Goal: Task Accomplishment & Management: Complete application form

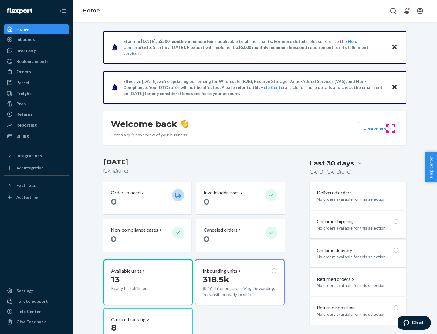
click at [391, 128] on button "Create new Create new inbound Create new order Create new product" at bounding box center [378, 128] width 41 height 12
click at [36, 39] on div "Inbounds" at bounding box center [36, 39] width 64 height 8
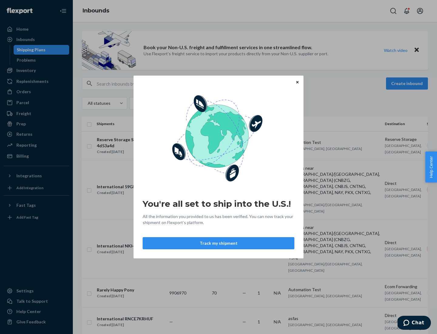
click at [218, 243] on button "Track my shipment" at bounding box center [219, 243] width 152 height 12
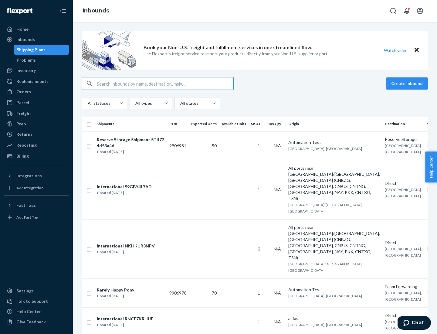
click at [408, 83] on button "Create inbound" at bounding box center [407, 83] width 42 height 12
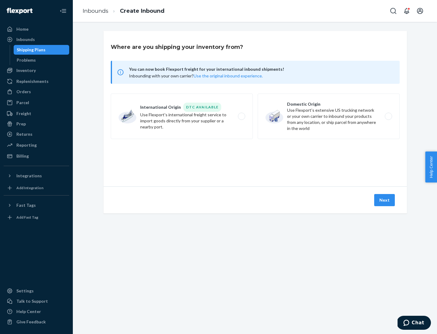
click at [182, 116] on label "International Origin DTC Available Use Flexport's international freight service…" at bounding box center [182, 116] width 142 height 46
click at [241, 116] on input "International Origin DTC Available Use Flexport's international freight service…" at bounding box center [243, 116] width 4 height 4
radio input "true"
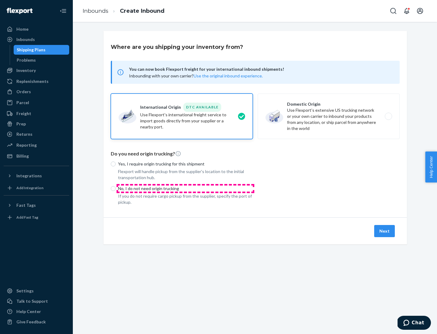
click at [185, 188] on p "No, I do not need origin trucking" at bounding box center [185, 188] width 135 height 6
click at [116, 188] on input "No, I do not need origin trucking" at bounding box center [113, 188] width 5 height 5
radio input "true"
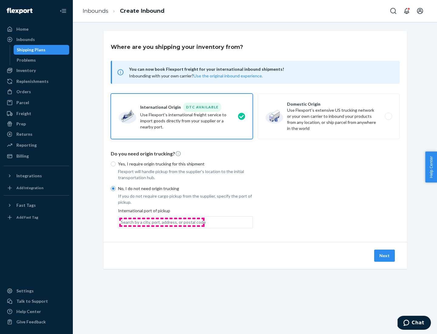
click at [162, 222] on div "Search by a city, port, address, or postal code" at bounding box center [163, 222] width 85 height 6
click at [121, 222] on input "Search by a city, port, address, or postal code" at bounding box center [121, 222] width 1 height 6
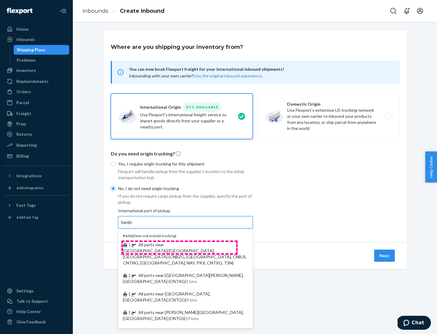
click at [179, 244] on span "| All ports near [GEOGRAPHIC_DATA]/[GEOGRAPHIC_DATA], [GEOGRAPHIC_DATA] (CNBZG,…" at bounding box center [185, 253] width 124 height 23
click at [133, 225] on input "tianjin" at bounding box center [127, 222] width 12 height 6
type input "All ports near [GEOGRAPHIC_DATA]/[GEOGRAPHIC_DATA], [GEOGRAPHIC_DATA] (CNBZG, […"
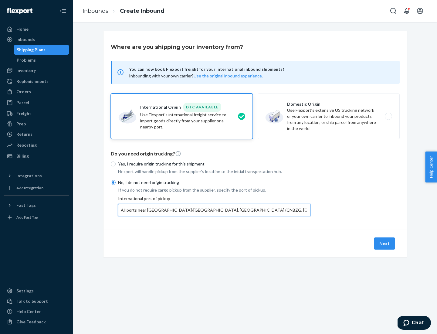
click at [385, 243] on button "Next" at bounding box center [384, 243] width 21 height 12
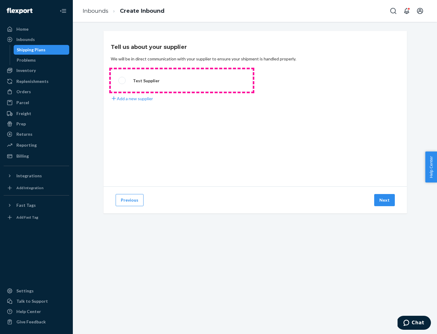
click at [182, 80] on label "Test Supplier" at bounding box center [182, 80] width 142 height 22
click at [122, 80] on input "Test Supplier" at bounding box center [120, 81] width 4 height 4
radio input "true"
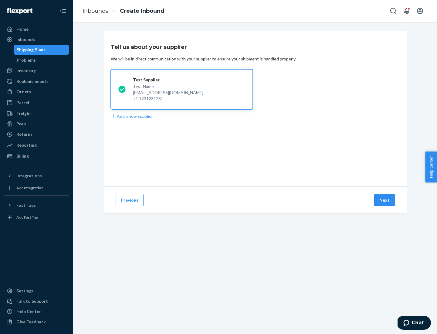
click at [385, 200] on button "Next" at bounding box center [384, 200] width 21 height 12
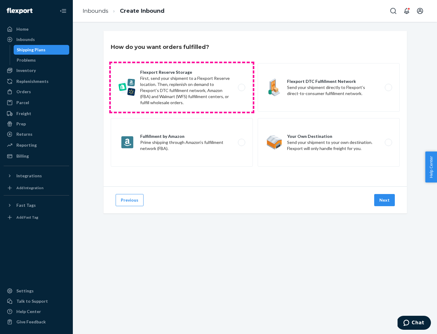
click at [182, 87] on label "Flexport Reserve Storage First, send your shipment to a Flexport Reserve locati…" at bounding box center [182, 87] width 142 height 49
click at [241, 87] on input "Flexport Reserve Storage First, send your shipment to a Flexport Reserve locati…" at bounding box center [243, 88] width 4 height 4
radio input "true"
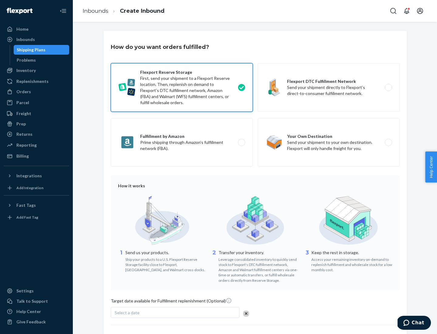
scroll to position [50, 0]
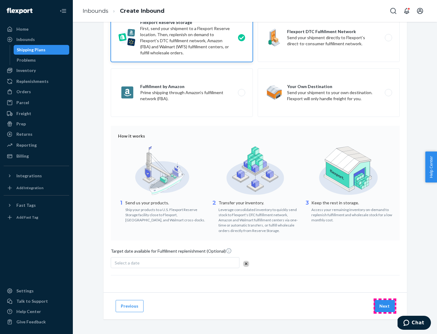
click at [385, 306] on button "Next" at bounding box center [384, 306] width 21 height 12
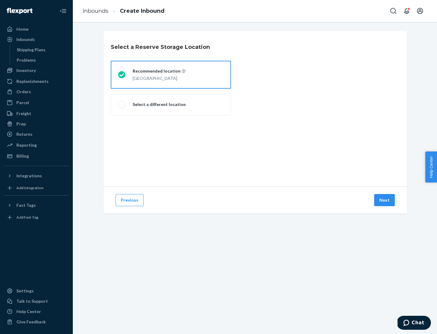
click at [171, 75] on div "[GEOGRAPHIC_DATA]" at bounding box center [159, 77] width 53 height 7
click at [122, 75] on input "Recommended location [GEOGRAPHIC_DATA]" at bounding box center [120, 75] width 4 height 4
click at [385, 200] on button "Next" at bounding box center [384, 200] width 21 height 12
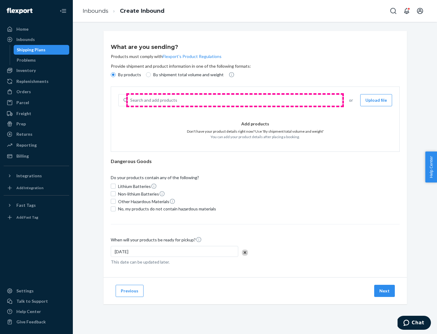
click at [235, 100] on div "Search and add products" at bounding box center [235, 100] width 214 height 11
click at [131, 100] on input "Search and add products" at bounding box center [130, 100] width 1 height 6
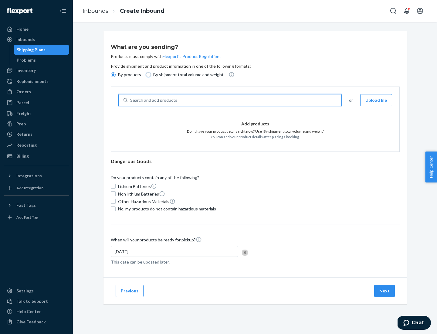
click at [147, 75] on input "By shipment total volume and weight" at bounding box center [148, 74] width 5 height 5
radio input "true"
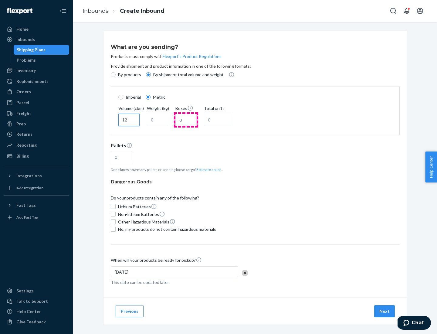
type input "12"
type input "22"
type input "222"
type input "121"
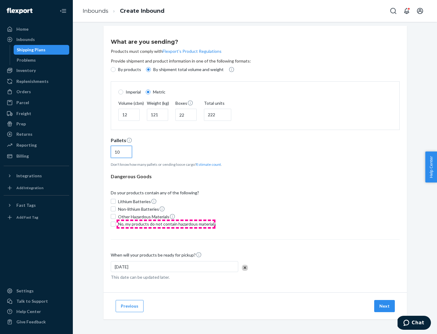
type input "10"
click at [166, 224] on span "No, my products do not contain hazardous materials" at bounding box center [167, 224] width 98 height 6
click at [116, 224] on input "No, my products do not contain hazardous materials" at bounding box center [113, 223] width 5 height 5
checkbox input "true"
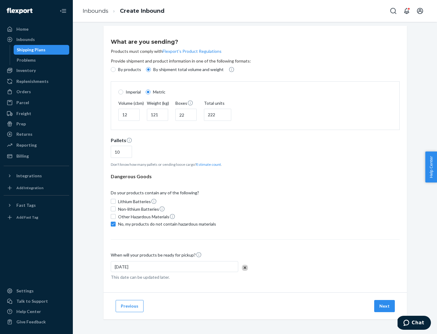
click at [385, 306] on button "Next" at bounding box center [384, 306] width 21 height 12
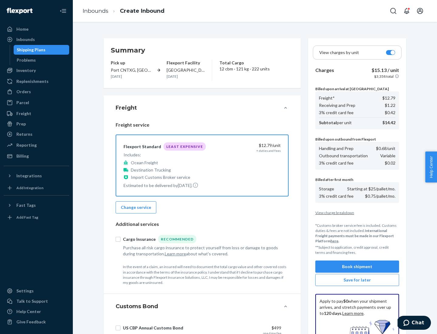
scroll to position [89, 0]
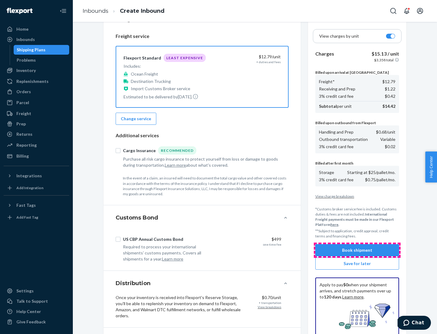
click at [357, 250] on button "Book shipment" at bounding box center [357, 250] width 84 height 12
